Goal: Task Accomplishment & Management: Use online tool/utility

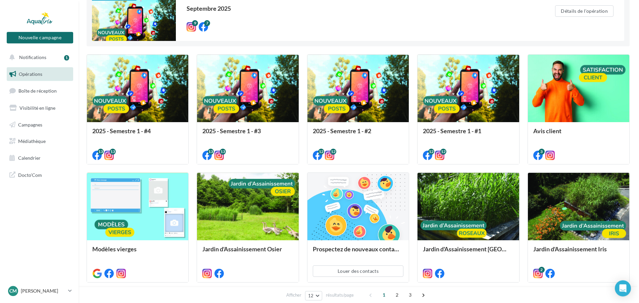
scroll to position [103, 0]
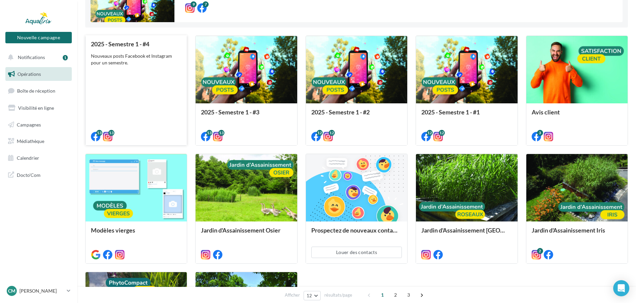
click at [146, 53] on div "Nouveaux posts Facebook et Instagram pour un semestre." at bounding box center [136, 59] width 91 height 13
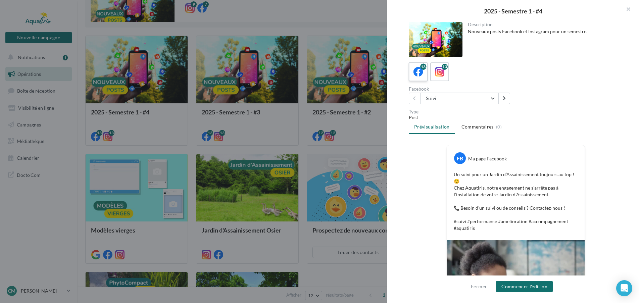
click at [417, 72] on icon at bounding box center [418, 72] width 10 height 10
click at [491, 97] on button "Suivi" at bounding box center [459, 98] width 79 height 11
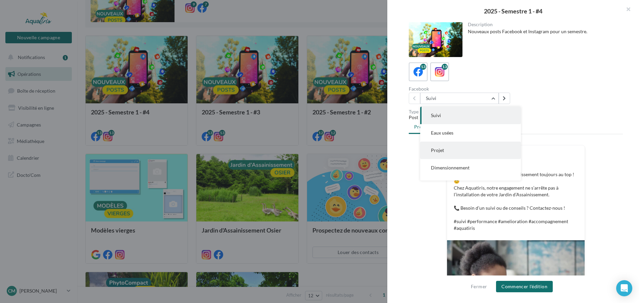
click at [467, 147] on button "Projet" at bounding box center [470, 150] width 101 height 17
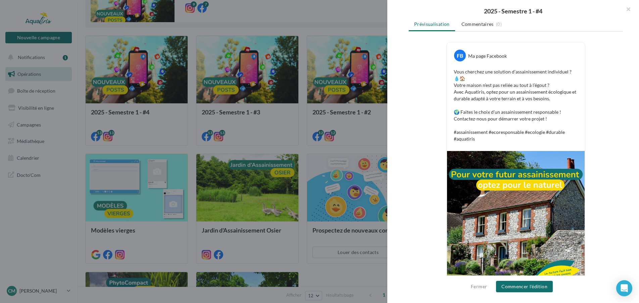
scroll to position [119, 0]
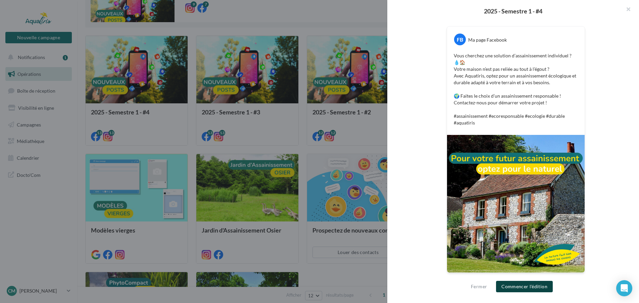
click at [514, 285] on button "Commencer l'édition" at bounding box center [524, 286] width 57 height 11
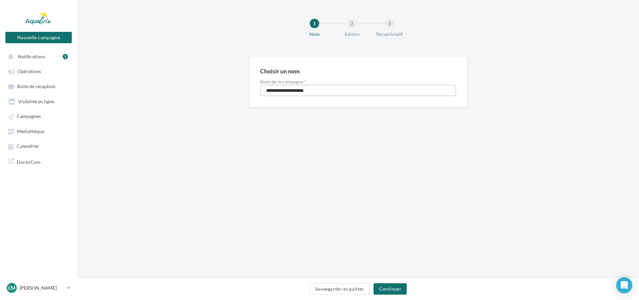
click at [319, 92] on input "**********" at bounding box center [358, 90] width 196 height 11
click at [399, 288] on button "Continuer" at bounding box center [389, 289] width 33 height 11
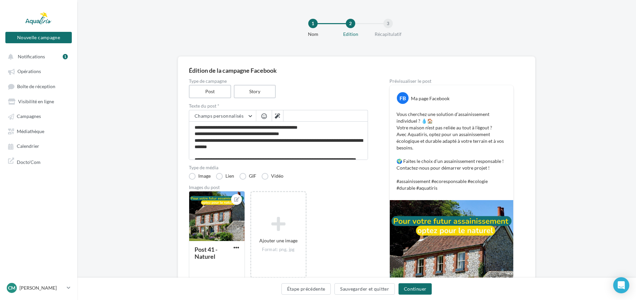
scroll to position [26, 0]
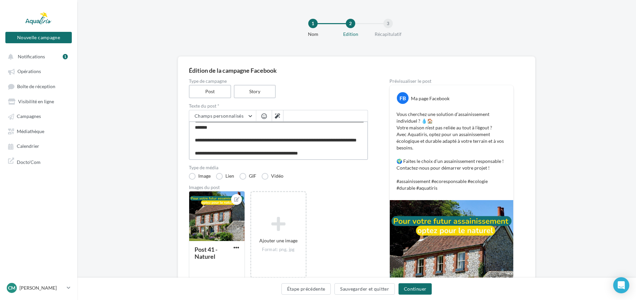
click at [276, 135] on textarea "**********" at bounding box center [278, 140] width 179 height 39
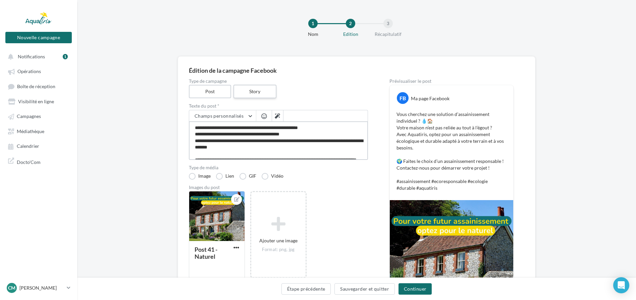
scroll to position [34, 0]
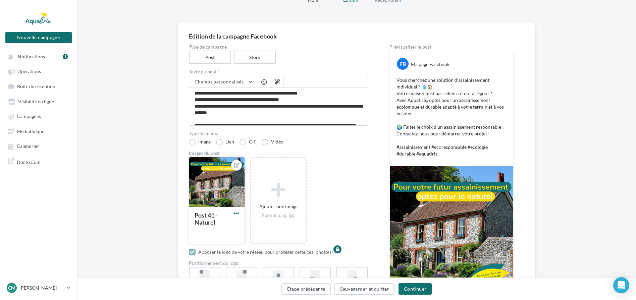
click at [237, 213] on span "button" at bounding box center [237, 214] width 6 height 6
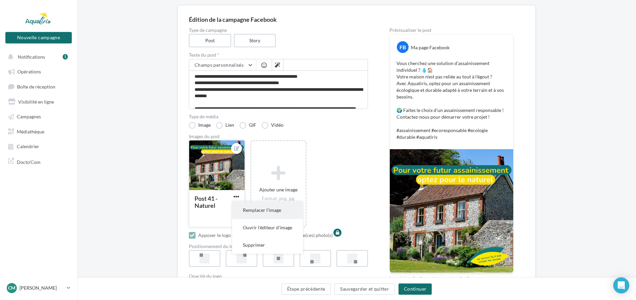
scroll to position [68, 0]
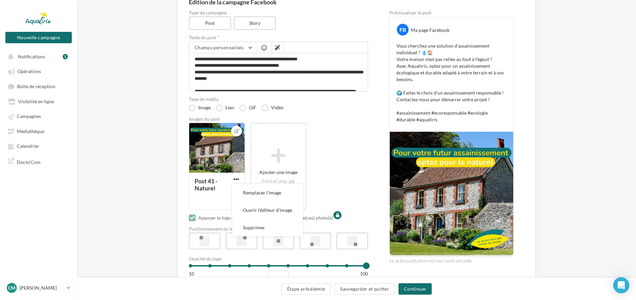
click at [320, 156] on div "Post 41 - Naturel Remplacer l'image Ouvrir l'éditeur d'image Supprimer Ajouter …" at bounding box center [281, 170] width 185 height 94
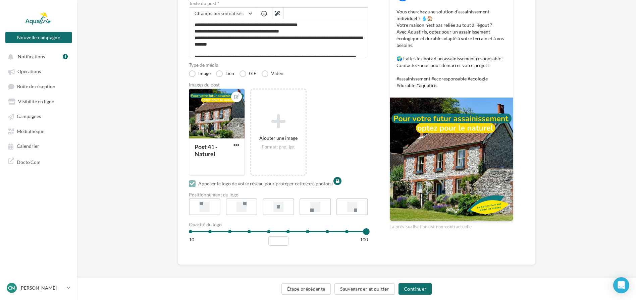
scroll to position [107, 0]
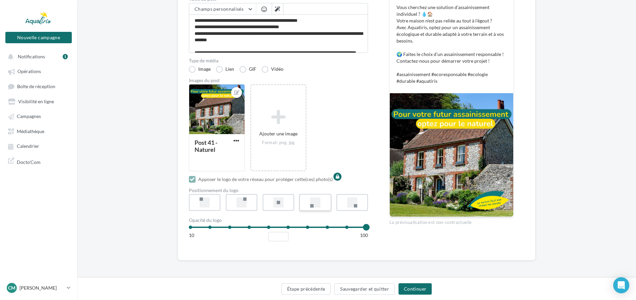
click at [325, 206] on label at bounding box center [315, 202] width 32 height 17
click at [273, 205] on div at bounding box center [278, 203] width 10 height 10
click at [359, 205] on label at bounding box center [352, 202] width 32 height 17
click at [328, 228] on div at bounding box center [326, 227] width 19 height 13
click at [305, 228] on div at bounding box center [307, 227] width 19 height 13
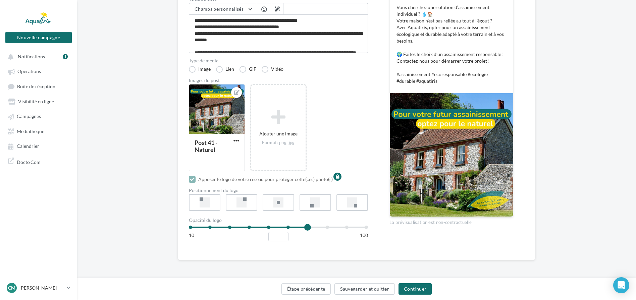
click at [365, 228] on div at bounding box center [366, 227] width 19 height 13
type input "***"
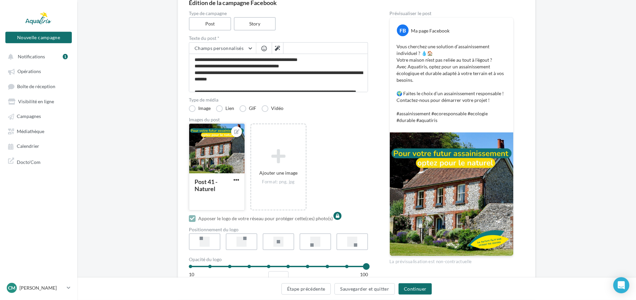
scroll to position [68, 0]
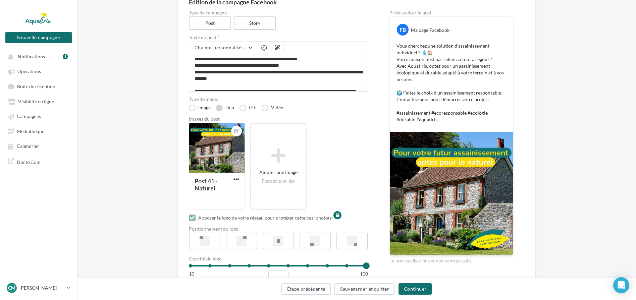
click at [222, 108] on label "Lien" at bounding box center [225, 108] width 18 height 7
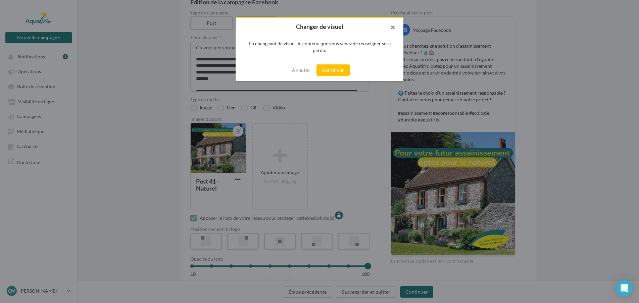
click at [392, 27] on button "button" at bounding box center [390, 28] width 27 height 20
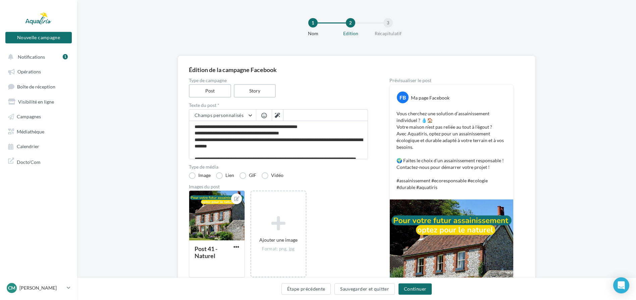
scroll to position [0, 0]
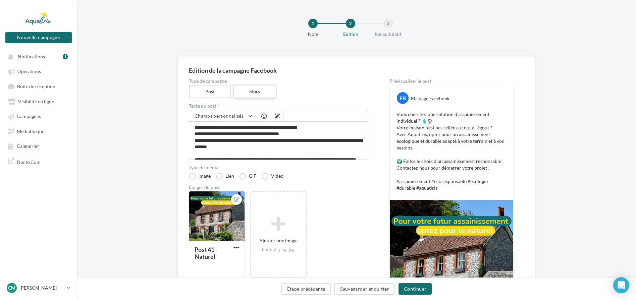
click at [268, 91] on label "Story" at bounding box center [254, 92] width 43 height 14
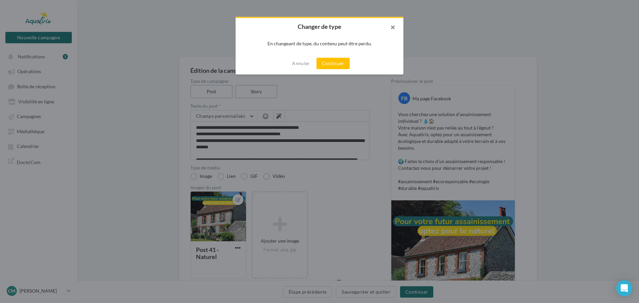
click at [394, 27] on button "button" at bounding box center [390, 28] width 27 height 20
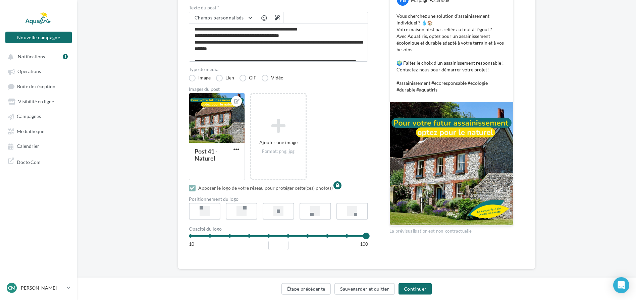
scroll to position [107, 0]
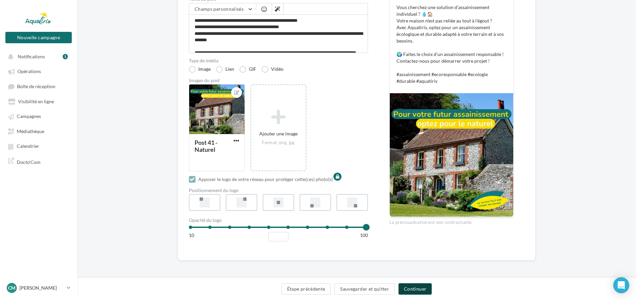
click at [412, 290] on button "Continuer" at bounding box center [415, 289] width 33 height 11
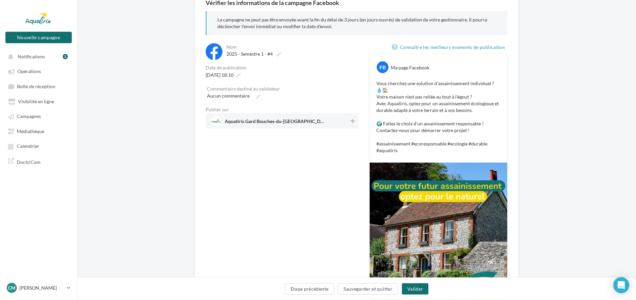
scroll to position [68, 0]
click at [234, 75] on span "09/09/2025 à 18:10" at bounding box center [220, 74] width 28 height 6
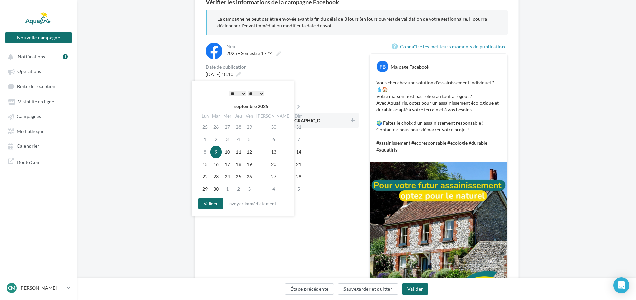
click at [321, 57] on div "2025 - Semestre 1 - #4" at bounding box center [292, 53] width 131 height 9
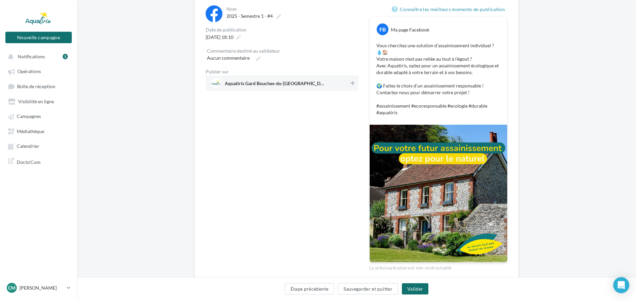
scroll to position [93, 0]
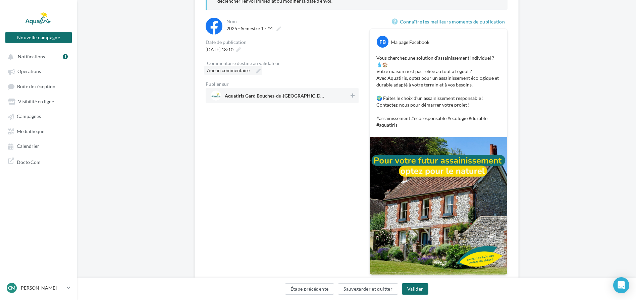
click at [252, 68] on label "Aucun commentaire" at bounding box center [233, 70] width 58 height 9
click at [252, 68] on input "Aucun commentaire" at bounding box center [236, 71] width 59 height 11
click at [351, 95] on button at bounding box center [352, 98] width 7 height 8
click at [372, 288] on button "Sauvegarder et quitter" at bounding box center [368, 289] width 60 height 11
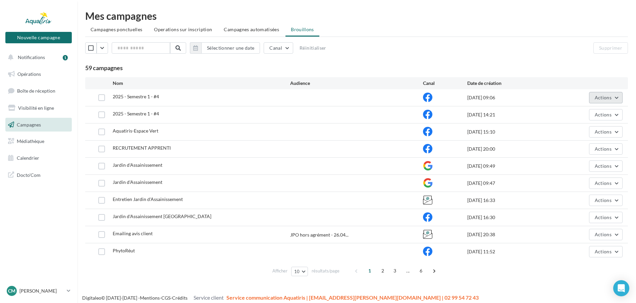
click at [617, 97] on button "Actions" at bounding box center [606, 97] width 34 height 11
click at [126, 28] on span "Campagnes ponctuelles" at bounding box center [117, 30] width 52 height 6
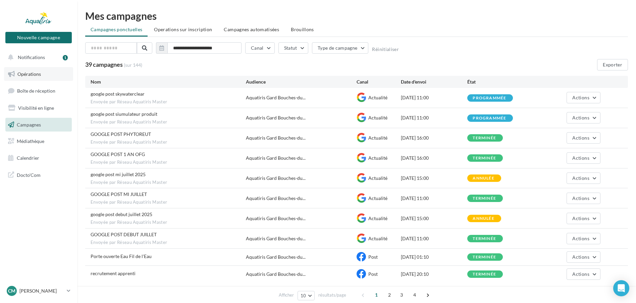
click at [11, 77] on icon at bounding box center [11, 74] width 7 height 9
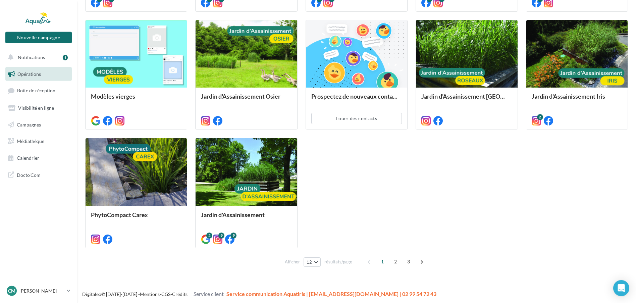
scroll to position [238, 0]
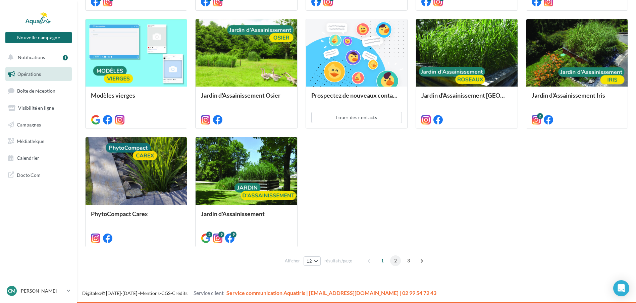
click at [395, 261] on span "2" at bounding box center [395, 260] width 11 height 11
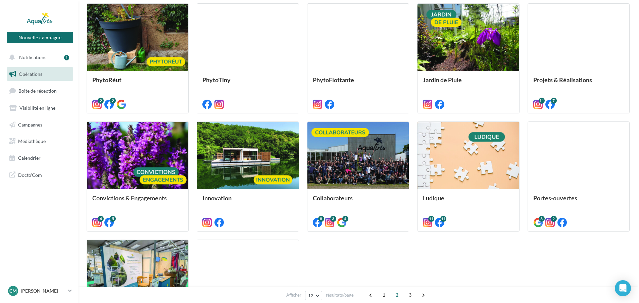
scroll to position [169, 0]
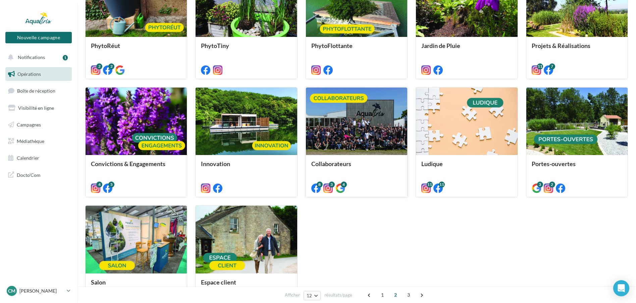
click at [376, 141] on div at bounding box center [356, 122] width 101 height 68
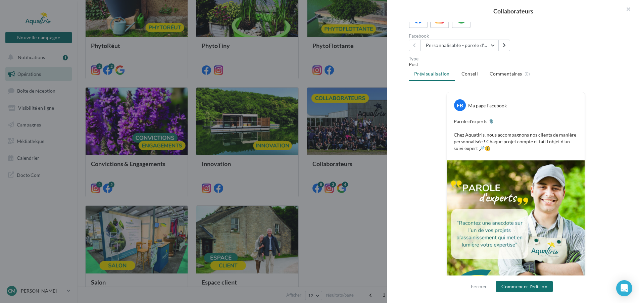
scroll to position [10, 0]
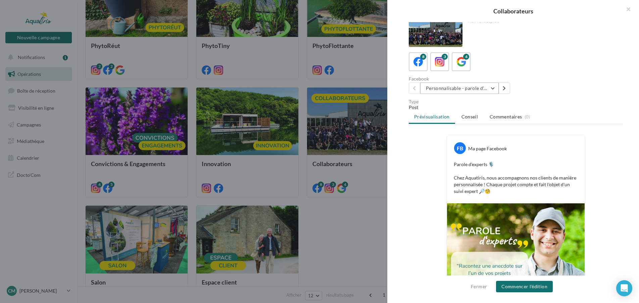
click at [493, 87] on button "Personnalisable - parole d'experts" at bounding box center [459, 88] width 79 height 11
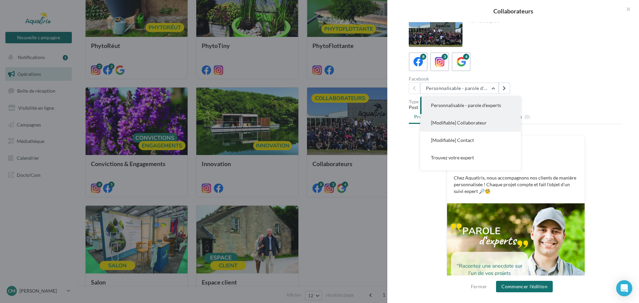
click at [490, 120] on Collaborateur"] "[Modifiable] Collaborateur" at bounding box center [470, 122] width 101 height 17
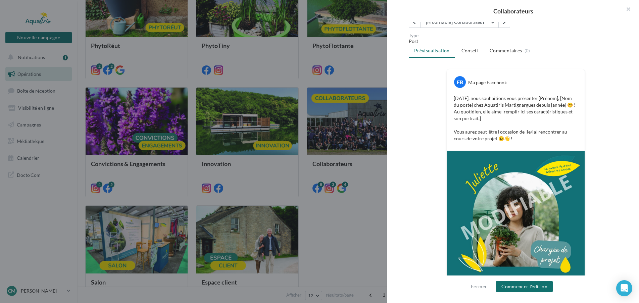
scroll to position [99, 0]
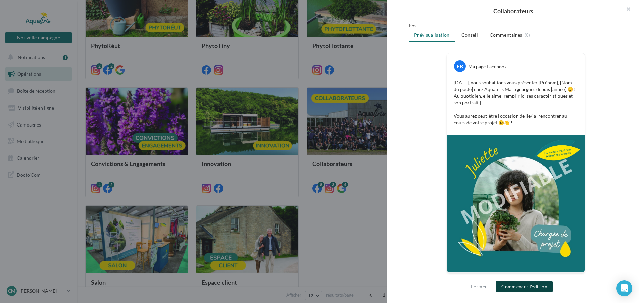
click at [536, 286] on button "Commencer l'édition" at bounding box center [524, 286] width 57 height 11
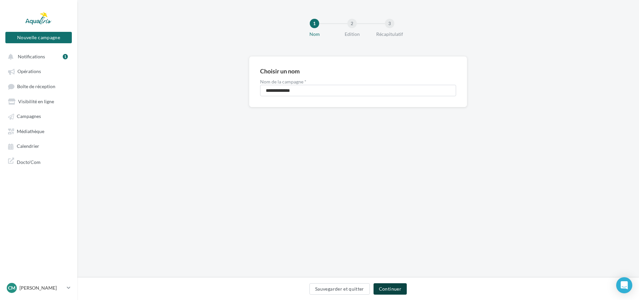
click at [395, 286] on button "Continuer" at bounding box center [389, 289] width 33 height 11
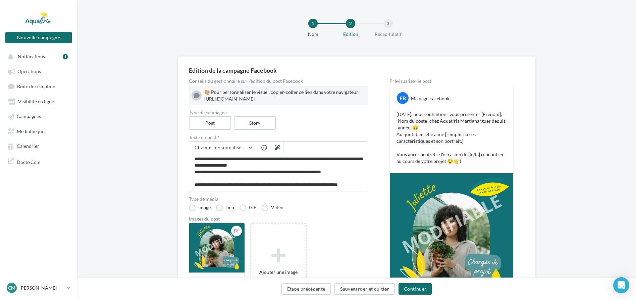
drag, startPoint x: 358, startPoint y: 93, endPoint x: 380, endPoint y: 99, distance: 22.8
click at [365, 99] on div "🎨 Pour personnaliser le visuel, copier-coller ce lien dans votre navigateur : h…" at bounding box center [284, 95] width 161 height 13
copy div "ttps://www.canva.com/design/DAFwGDlO0CY/LJ4y02K1t0SX5gO894KL3Q/edit?u"
click at [368, 130] on div "Type de campagne Post Story" at bounding box center [278, 119] width 179 height 19
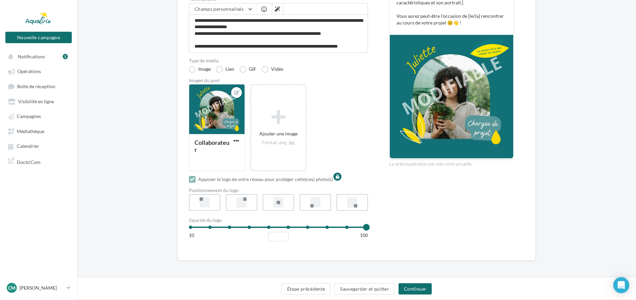
scroll to position [145, 0]
click at [411, 290] on button "Continuer" at bounding box center [415, 289] width 33 height 11
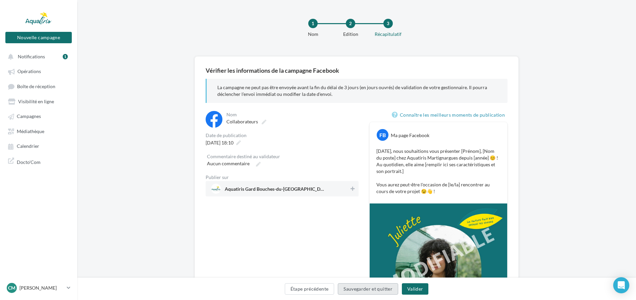
click at [360, 287] on button "Sauvegarder et quitter" at bounding box center [368, 289] width 60 height 11
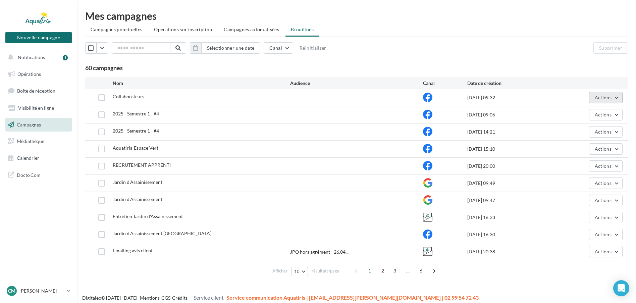
click at [619, 96] on button "Actions" at bounding box center [606, 97] width 34 height 11
click at [583, 164] on button "Supprimer" at bounding box center [589, 165] width 67 height 17
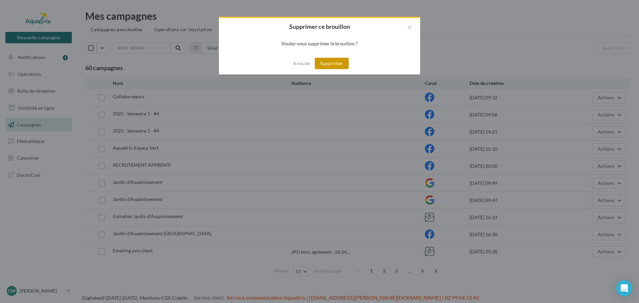
click at [329, 64] on button "Supprimer" at bounding box center [332, 63] width 34 height 11
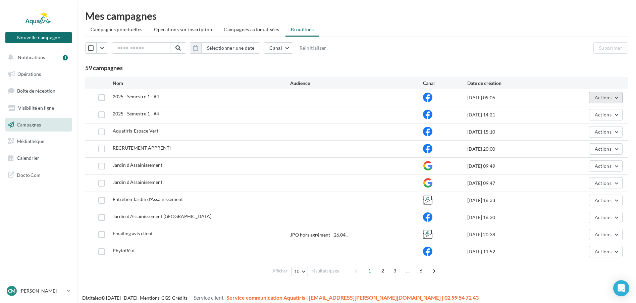
click at [617, 96] on button "Actions" at bounding box center [606, 97] width 34 height 11
click at [584, 168] on button "Supprimer" at bounding box center [589, 165] width 67 height 17
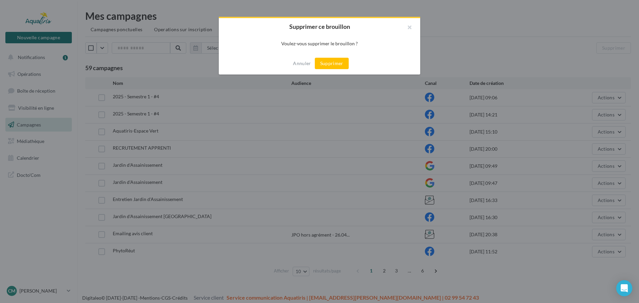
click at [326, 65] on button "Supprimer" at bounding box center [332, 63] width 34 height 11
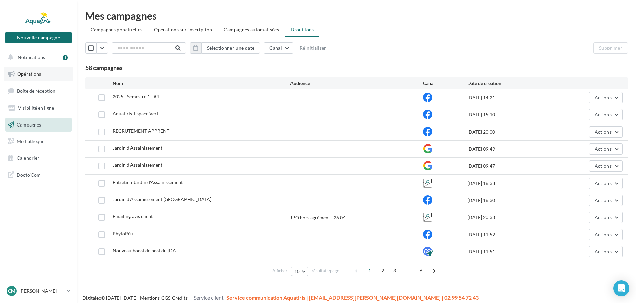
click at [45, 70] on link "Opérations" at bounding box center [38, 74] width 69 height 14
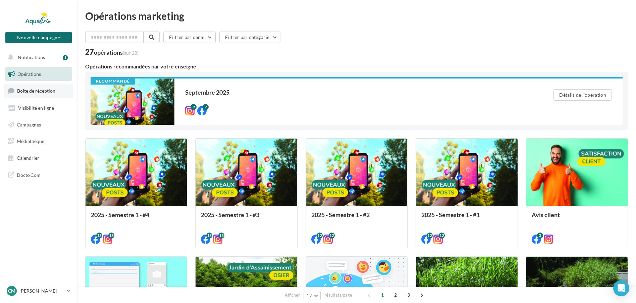
click at [44, 90] on span "Boîte de réception" at bounding box center [36, 91] width 38 height 6
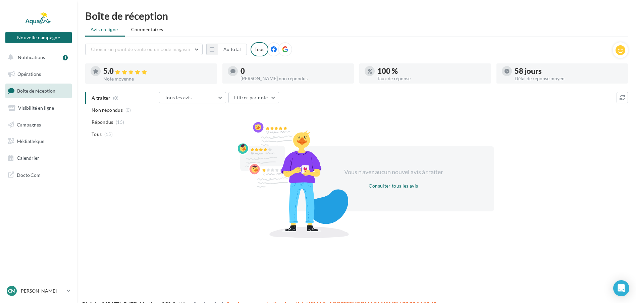
click at [273, 51] on icon at bounding box center [274, 49] width 6 height 6
click at [282, 45] on div at bounding box center [285, 49] width 14 height 14
click at [138, 122] on li "Répondus (15)" at bounding box center [120, 122] width 71 height 12
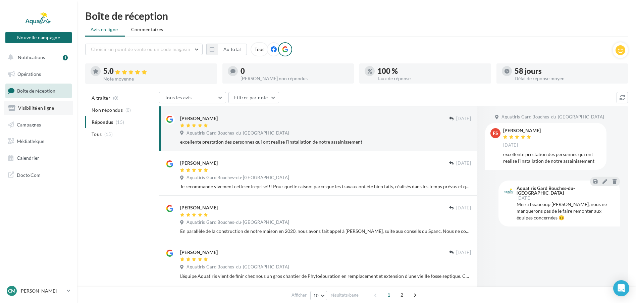
click at [50, 109] on span "Visibilité en ligne" at bounding box center [36, 108] width 36 height 6
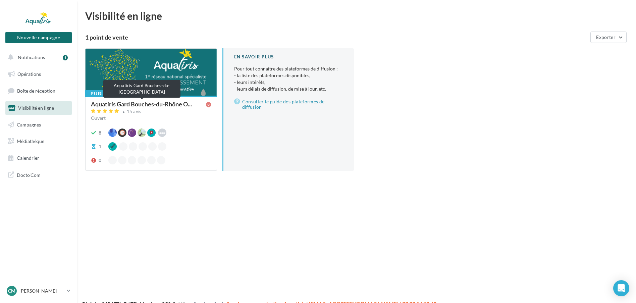
click at [169, 103] on span "Aquatiris Gard Bouches-du-Rhône O..." at bounding box center [141, 104] width 101 height 6
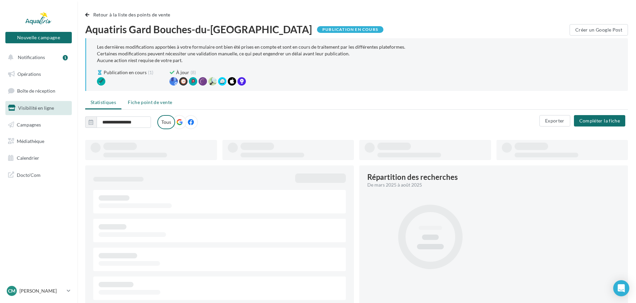
type input "**********"
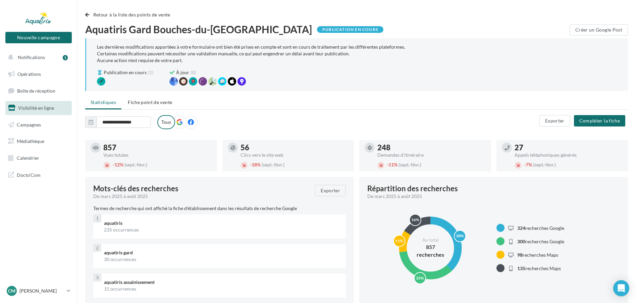
click at [148, 106] on li "Fiche point de vente" at bounding box center [149, 102] width 55 height 12
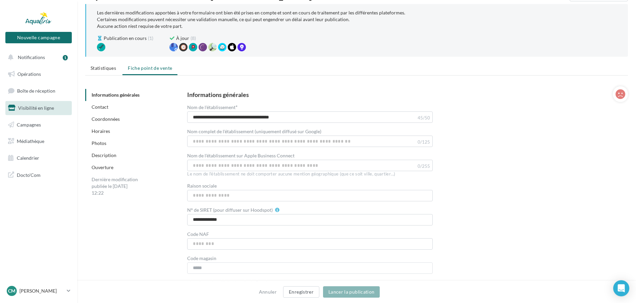
scroll to position [16, 0]
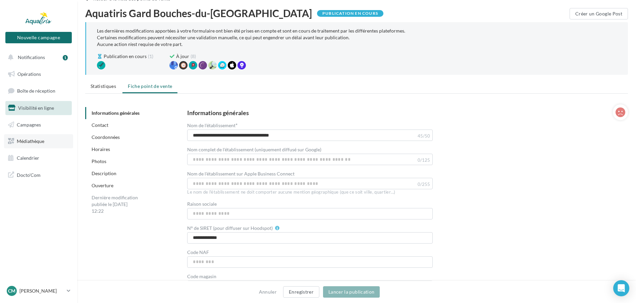
click at [51, 139] on link "Médiathèque" at bounding box center [38, 141] width 69 height 14
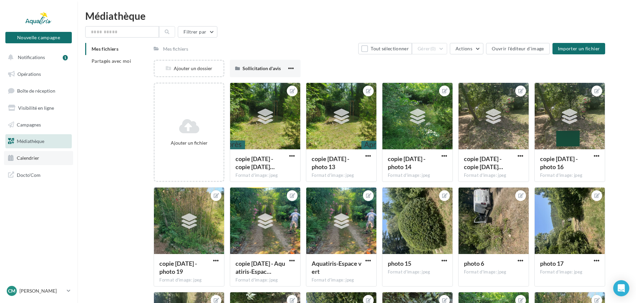
click at [46, 155] on link "Calendrier" at bounding box center [38, 158] width 69 height 14
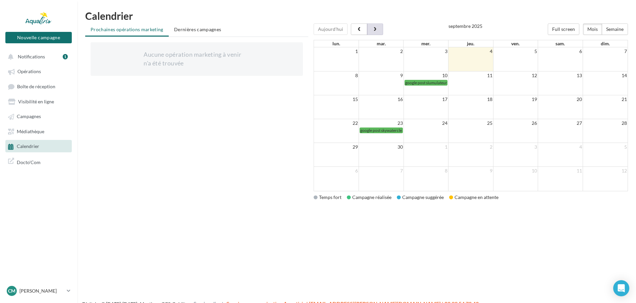
click at [375, 26] on button "button" at bounding box center [375, 28] width 16 height 11
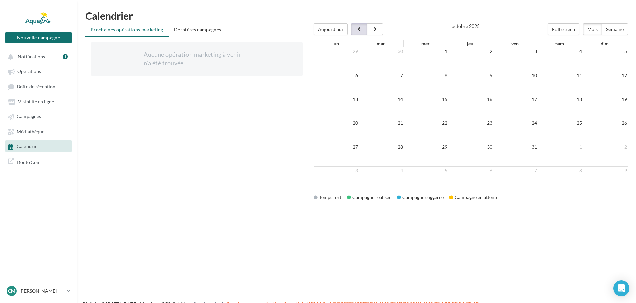
click at [360, 27] on button "button" at bounding box center [359, 28] width 16 height 11
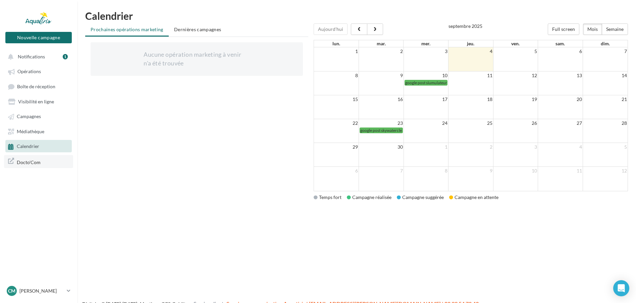
click at [20, 168] on link "Docto'Com" at bounding box center [38, 161] width 69 height 13
